Goal: Information Seeking & Learning: Find specific fact

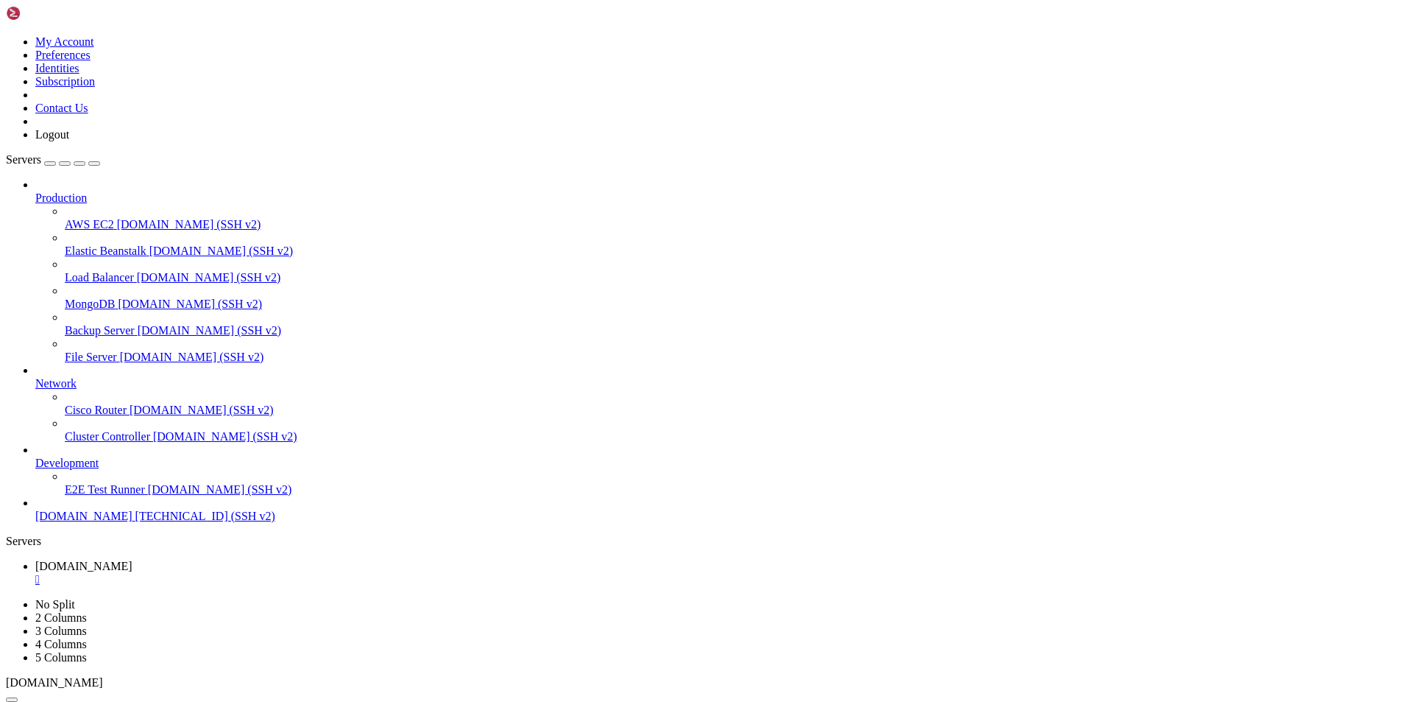
scroll to position [438, 0]
drag, startPoint x: 112, startPoint y: 972, endPoint x: 177, endPoint y: 975, distance: 65.6
drag, startPoint x: 107, startPoint y: 1163, endPoint x: 149, endPoint y: 1163, distance: 42.7
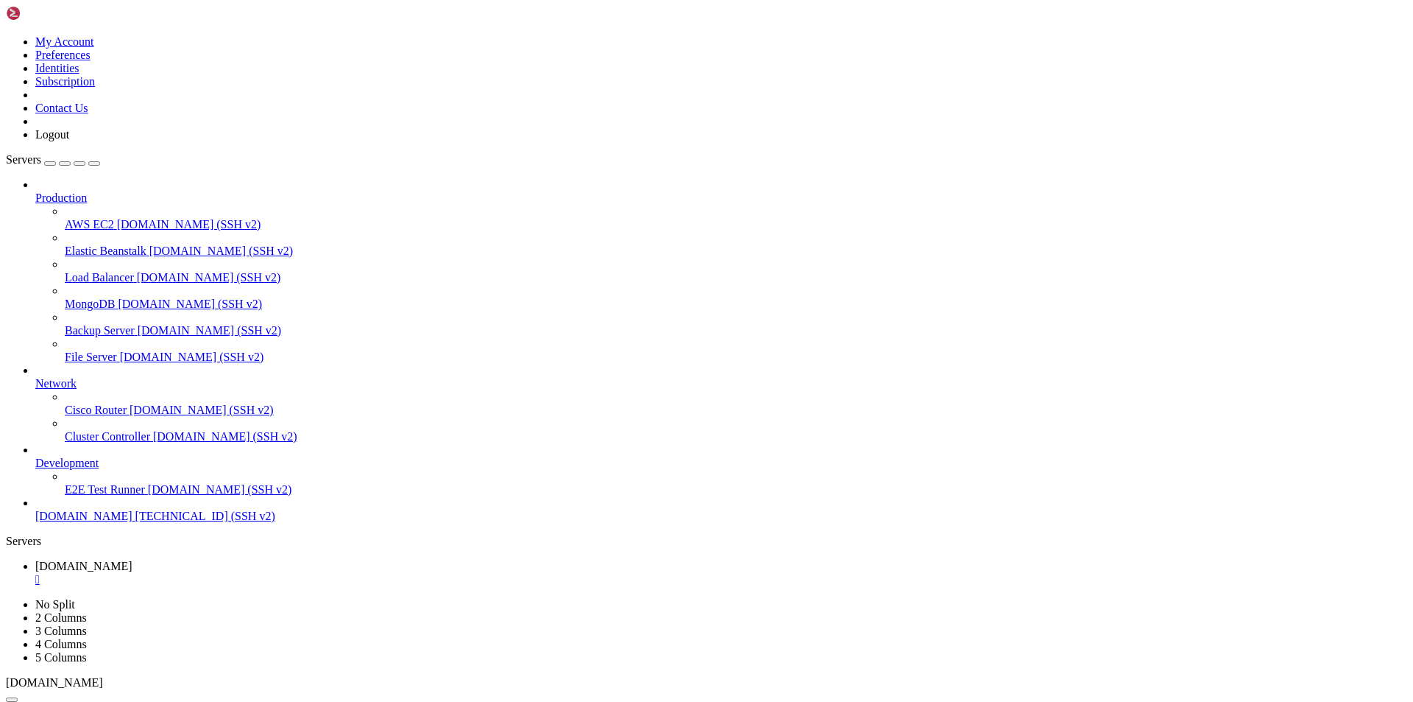
drag, startPoint x: 11, startPoint y: 967, endPoint x: 278, endPoint y: 972, distance: 266.5
